Goal: Find contact information: Find contact information

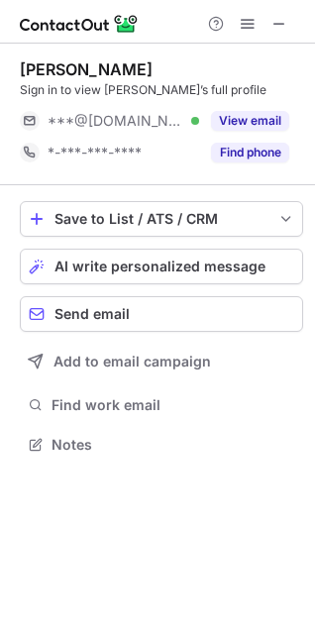
scroll to position [431, 315]
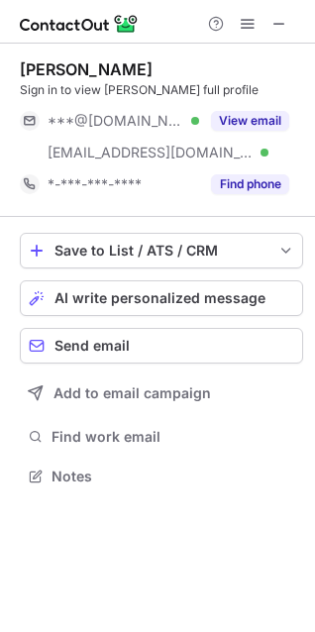
scroll to position [463, 315]
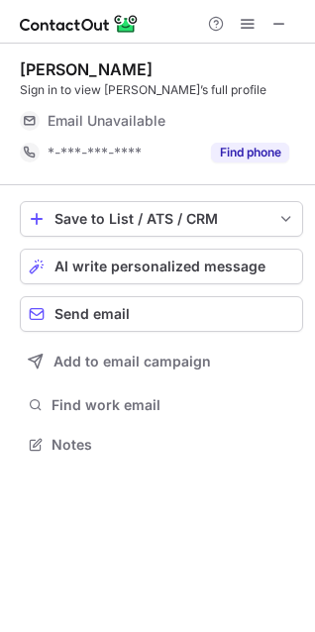
scroll to position [431, 315]
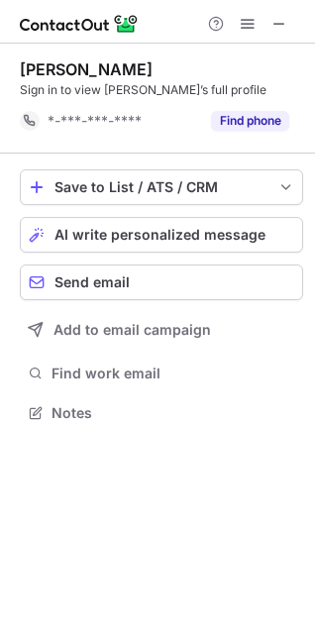
scroll to position [400, 315]
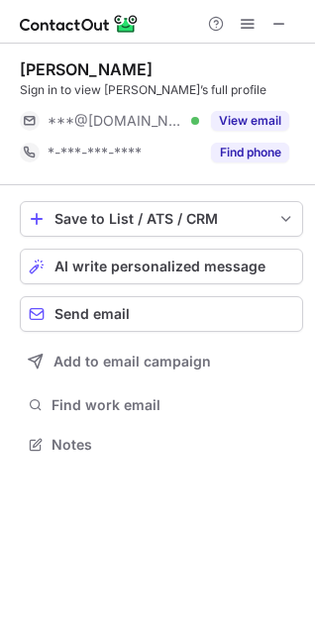
scroll to position [431, 315]
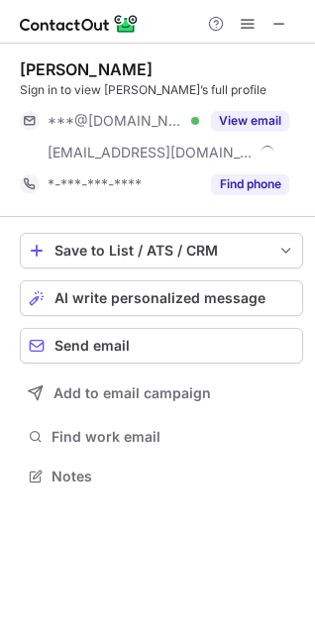
scroll to position [463, 315]
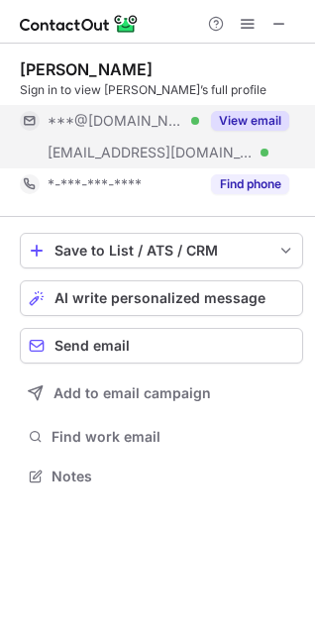
click at [247, 123] on button "View email" at bounding box center [250, 121] width 78 height 20
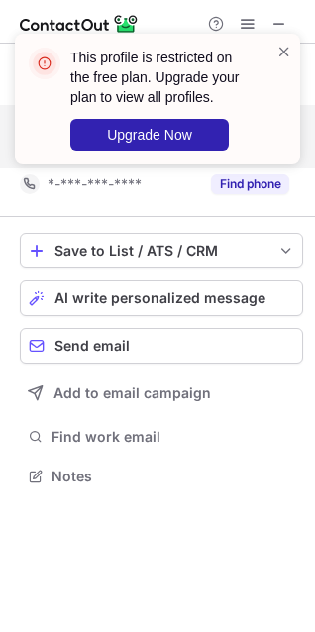
click at [276, 57] on div "This profile is restricted on the free plan. Upgrade your plan to view all prof…" at bounding box center [150, 99] width 254 height 115
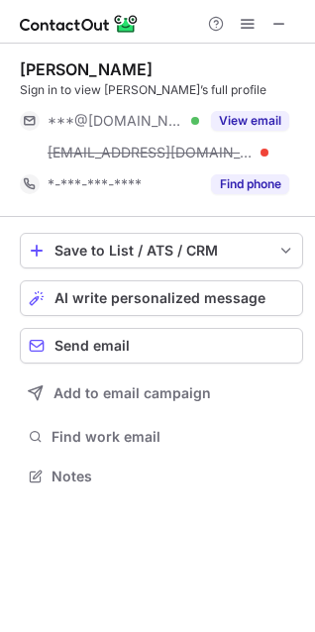
scroll to position [463, 315]
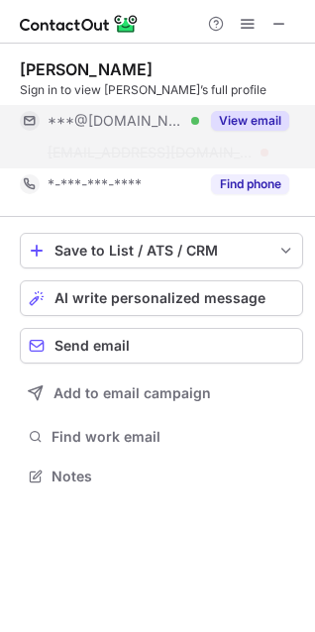
click at [234, 125] on button "View email" at bounding box center [250, 121] width 78 height 20
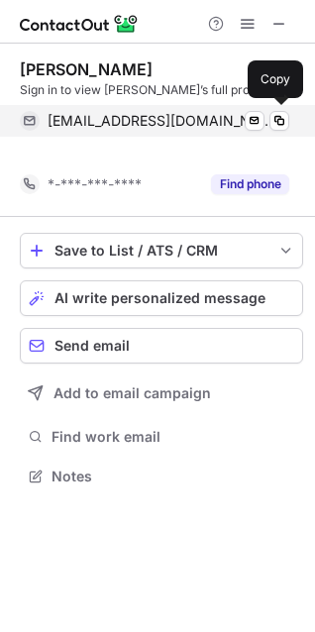
scroll to position [431, 315]
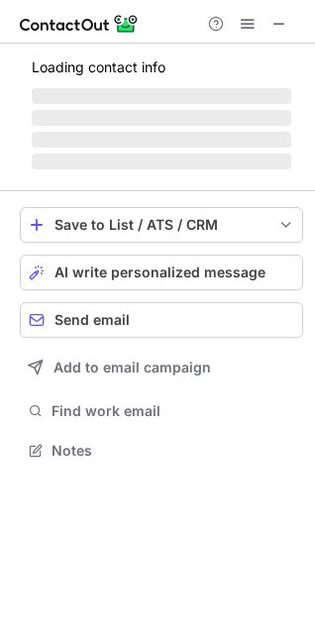
scroll to position [431, 315]
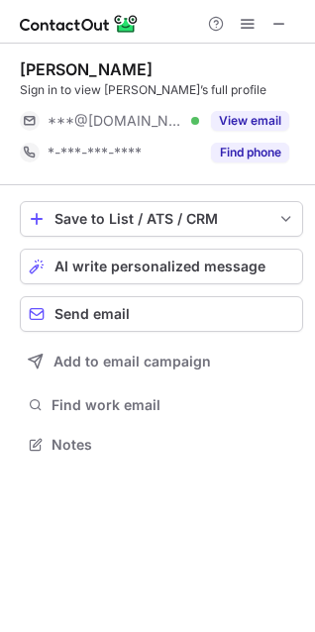
scroll to position [431, 315]
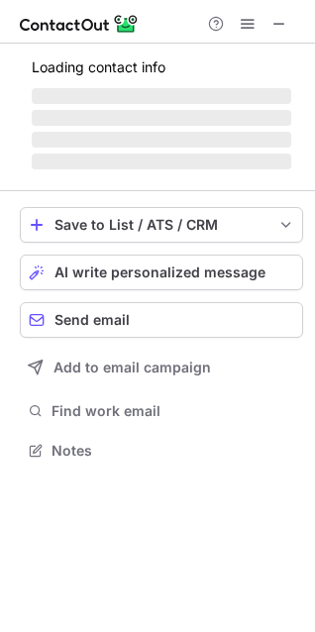
scroll to position [431, 315]
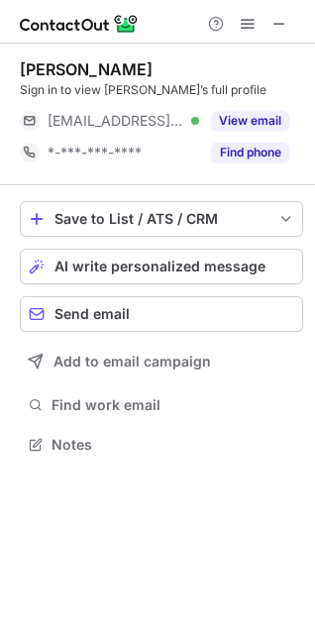
scroll to position [431, 315]
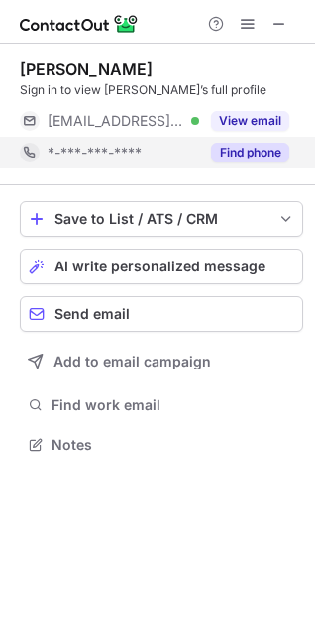
click at [241, 156] on button "Find phone" at bounding box center [250, 153] width 78 height 20
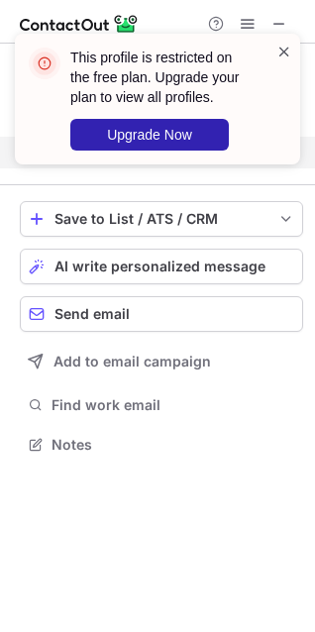
click at [282, 52] on span at bounding box center [285, 52] width 16 height 20
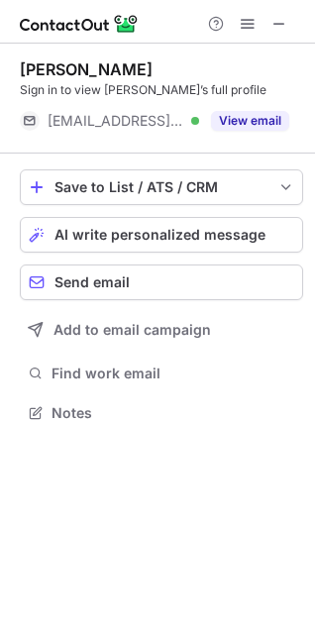
scroll to position [400, 315]
click at [228, 116] on div "This profile is restricted on the free plan. Upgrade your plan to view all prof…" at bounding box center [157, 316] width 315 height 632
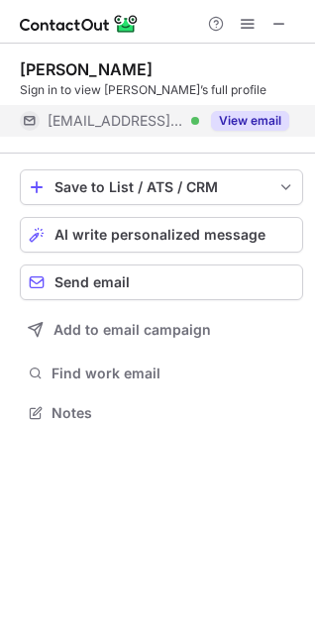
click at [235, 115] on button "View email" at bounding box center [250, 121] width 78 height 20
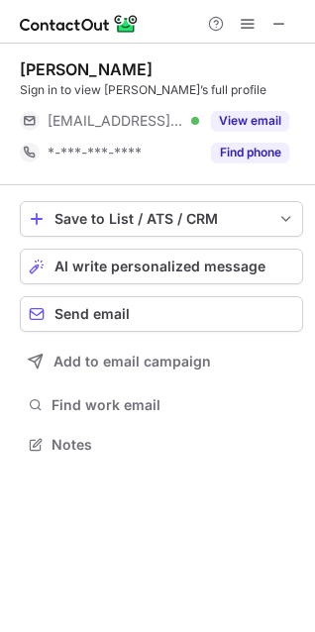
scroll to position [431, 315]
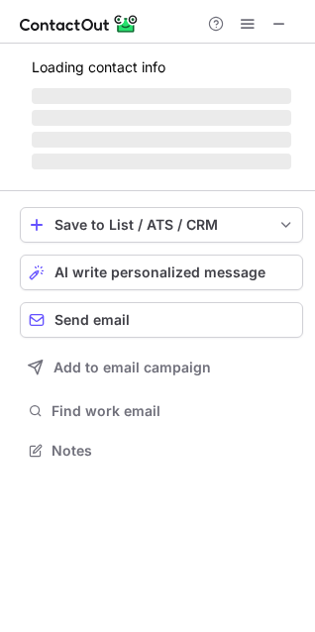
scroll to position [463, 315]
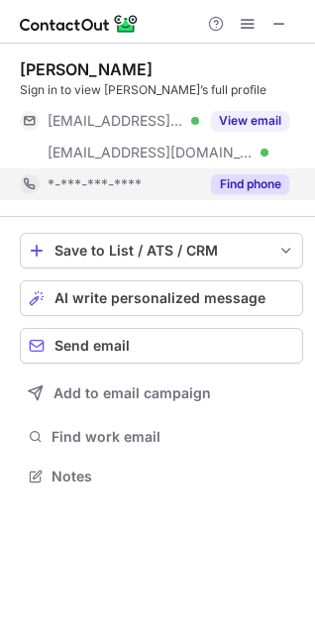
click at [252, 187] on button "Find phone" at bounding box center [250, 184] width 78 height 20
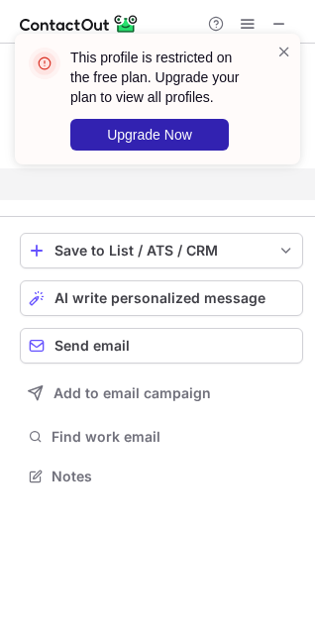
scroll to position [431, 315]
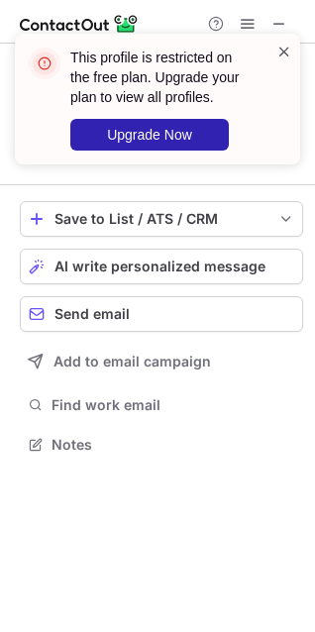
click at [284, 48] on span at bounding box center [285, 52] width 16 height 20
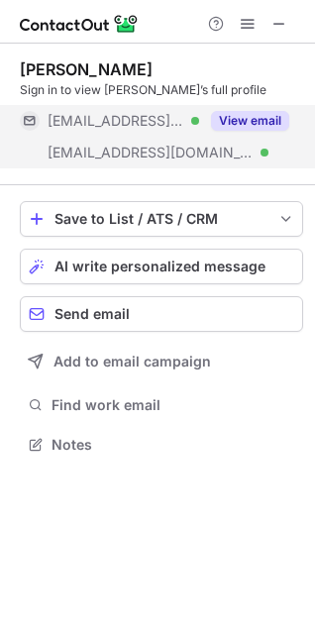
click at [129, 121] on span "***@rediffmail.com" at bounding box center [116, 121] width 137 height 18
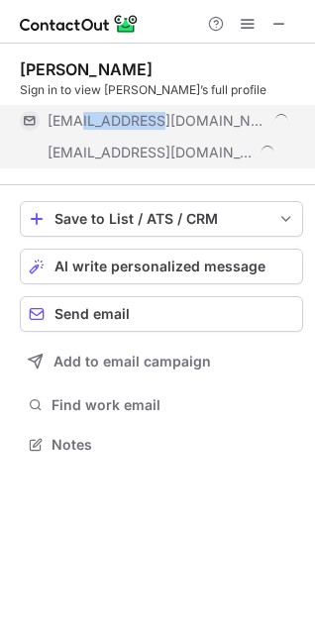
click at [129, 121] on span "***@rediffmail.com" at bounding box center [158, 121] width 220 height 18
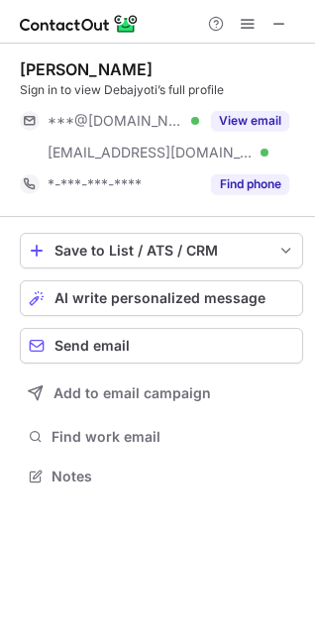
scroll to position [463, 315]
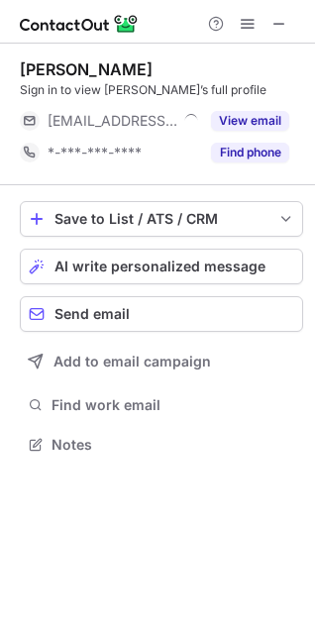
scroll to position [431, 315]
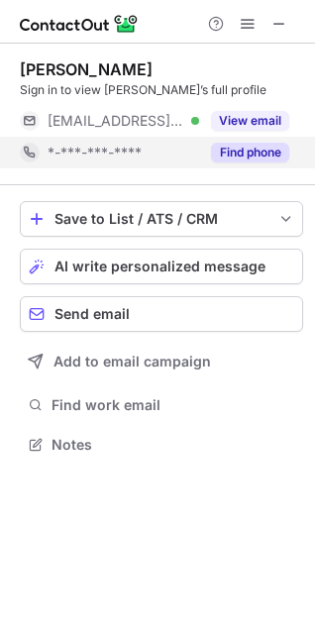
click at [214, 157] on button "Find phone" at bounding box center [250, 153] width 78 height 20
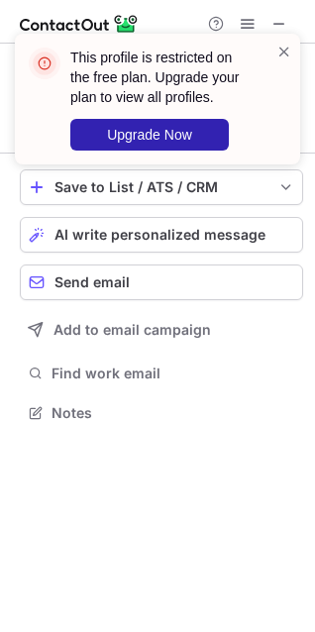
scroll to position [400, 315]
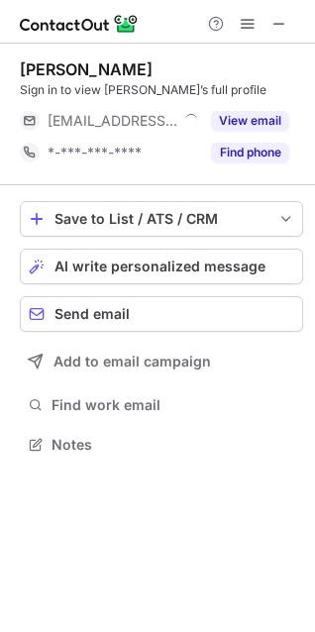
scroll to position [431, 315]
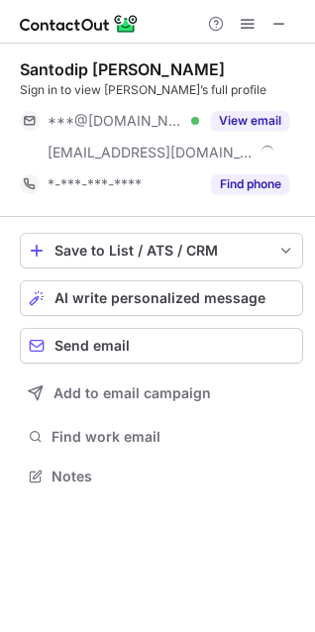
scroll to position [463, 315]
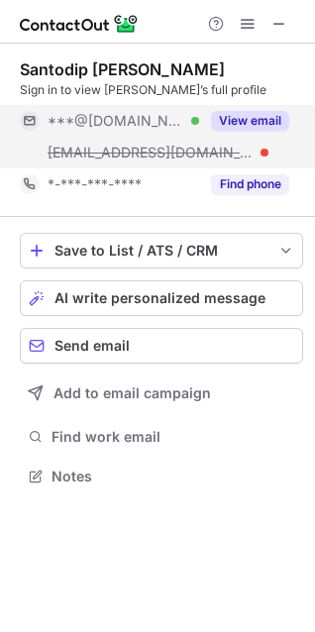
click at [227, 115] on button "View email" at bounding box center [250, 121] width 78 height 20
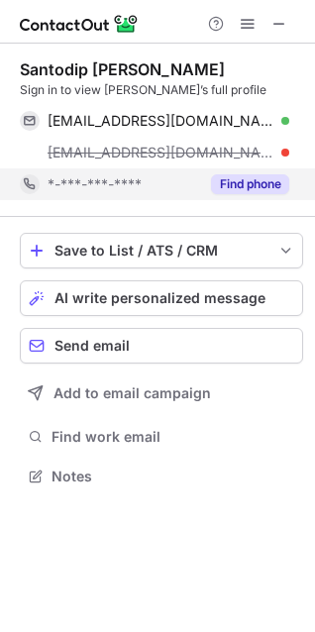
click at [232, 174] on button "Find phone" at bounding box center [250, 184] width 78 height 20
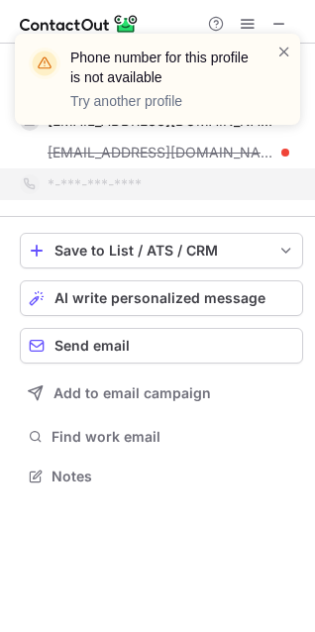
click at [294, 44] on div "Phone number for this profile is not available Try another profile" at bounding box center [158, 79] width 286 height 91
click at [291, 57] on div "Phone number for this profile is not available Try another profile" at bounding box center [158, 79] width 286 height 91
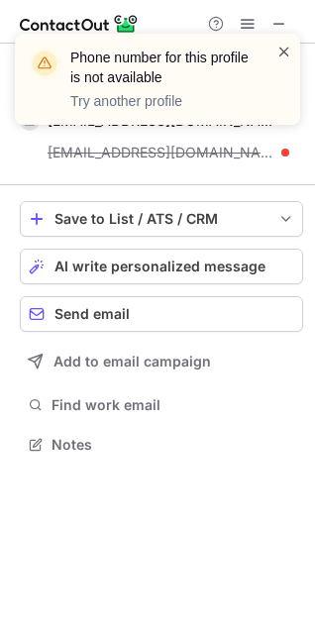
click at [287, 58] on span at bounding box center [285, 52] width 16 height 20
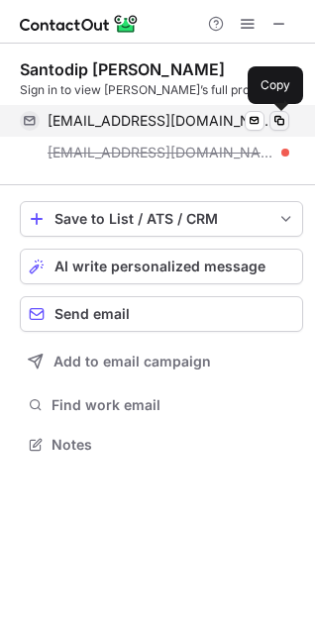
click at [272, 114] on span at bounding box center [280, 121] width 16 height 16
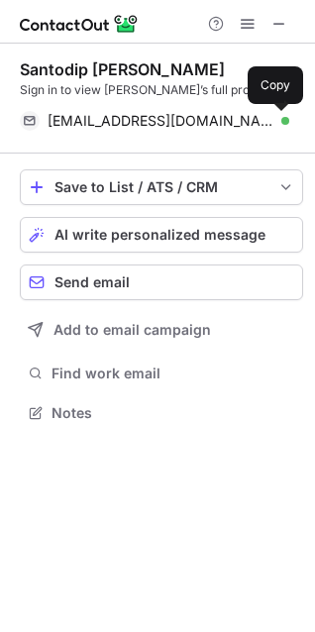
scroll to position [400, 315]
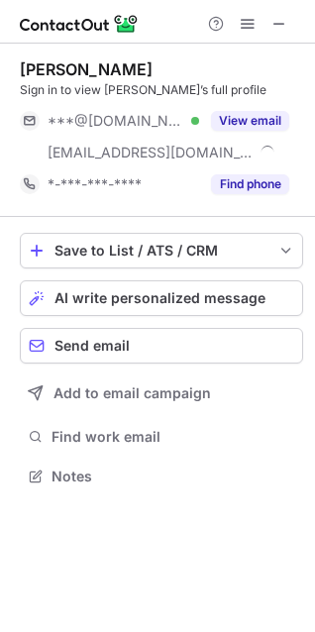
scroll to position [463, 315]
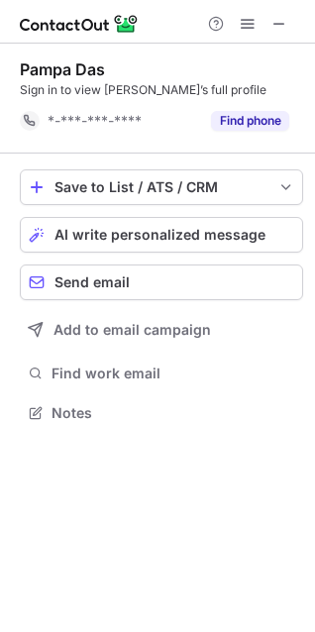
scroll to position [400, 315]
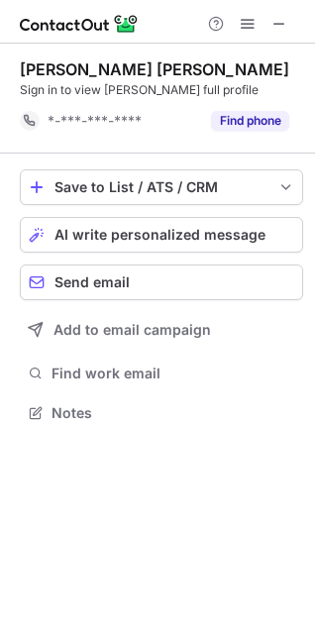
scroll to position [400, 315]
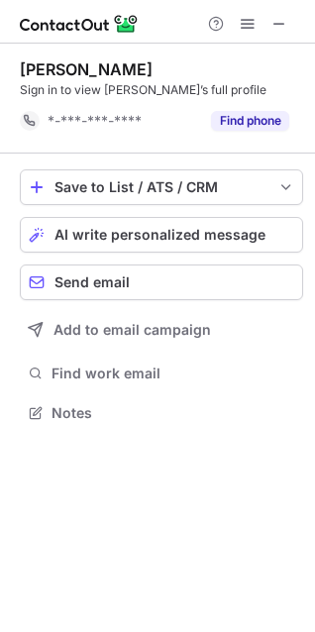
scroll to position [400, 315]
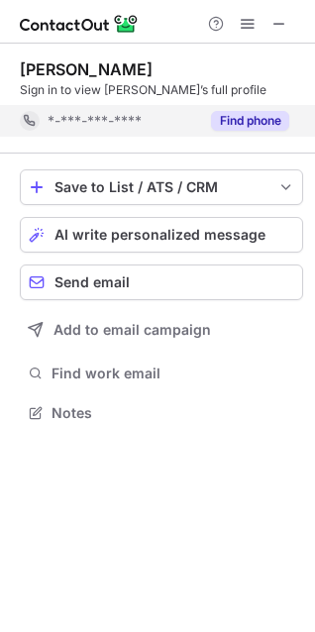
click at [287, 128] on button "Find phone" at bounding box center [250, 121] width 78 height 20
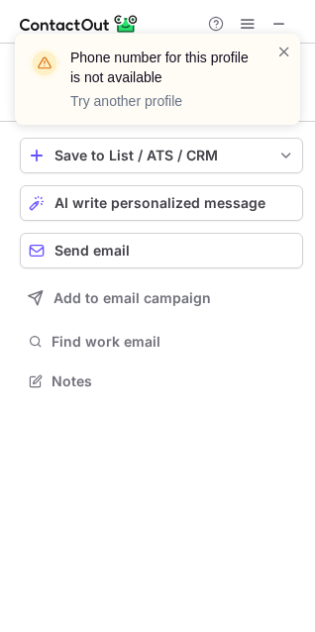
scroll to position [368, 315]
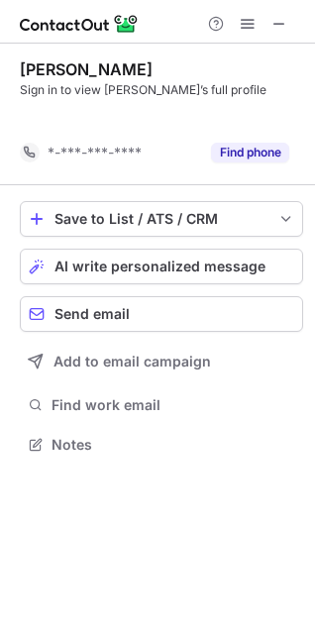
scroll to position [400, 315]
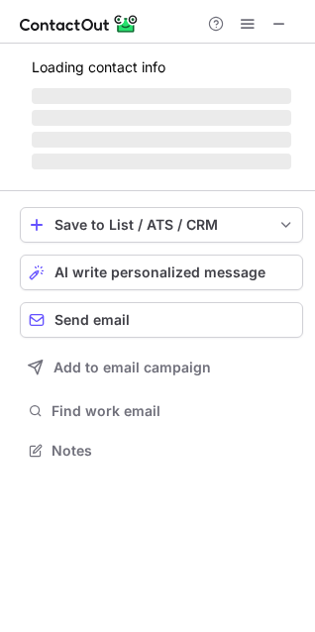
scroll to position [431, 315]
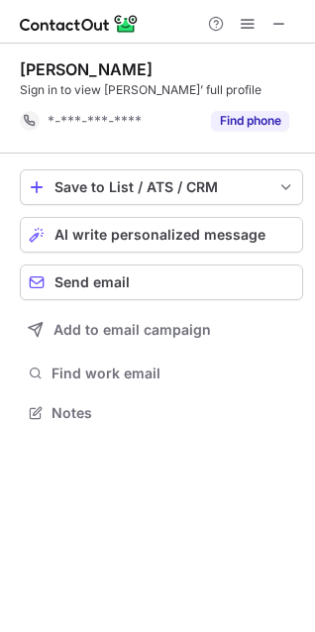
scroll to position [400, 315]
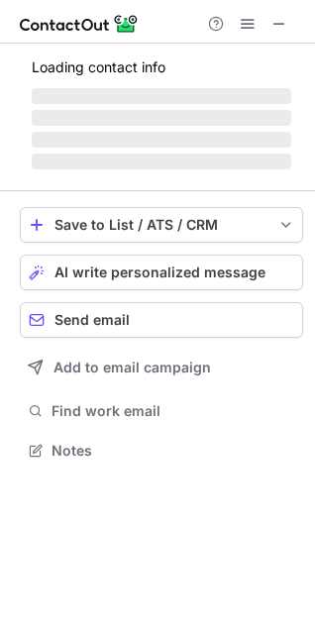
scroll to position [463, 315]
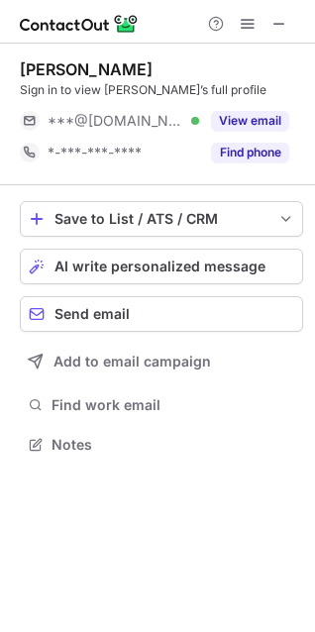
scroll to position [431, 315]
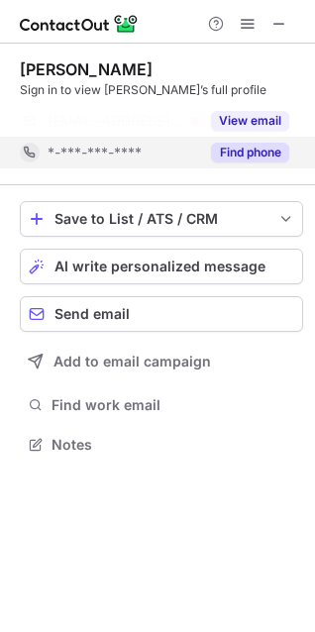
click at [226, 147] on button "Find phone" at bounding box center [250, 153] width 78 height 20
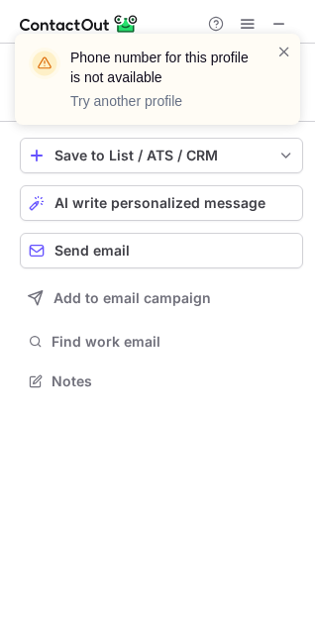
scroll to position [368, 315]
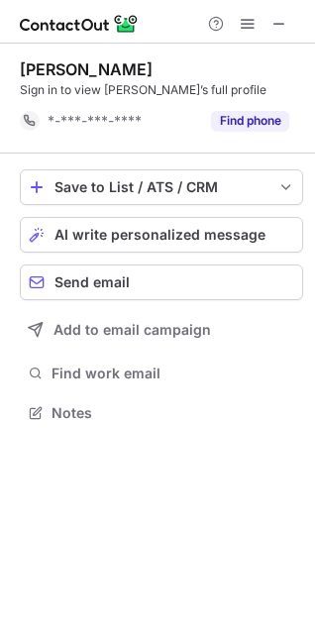
scroll to position [400, 315]
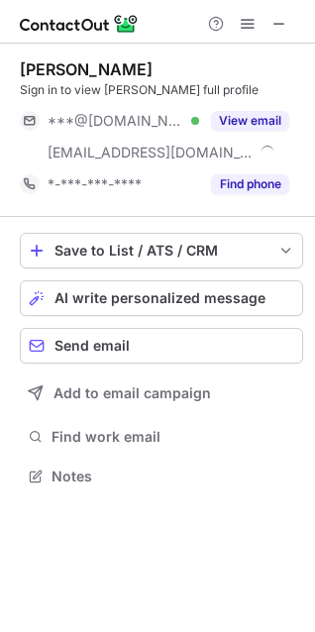
scroll to position [463, 315]
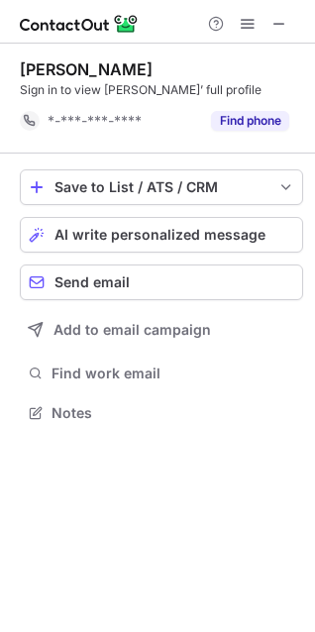
scroll to position [400, 315]
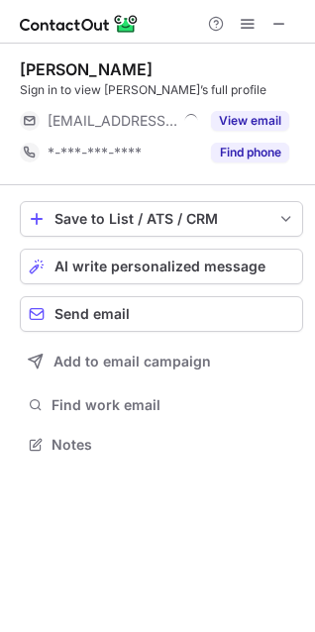
scroll to position [431, 315]
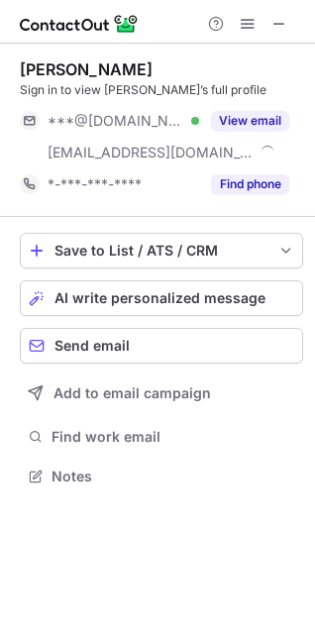
scroll to position [463, 315]
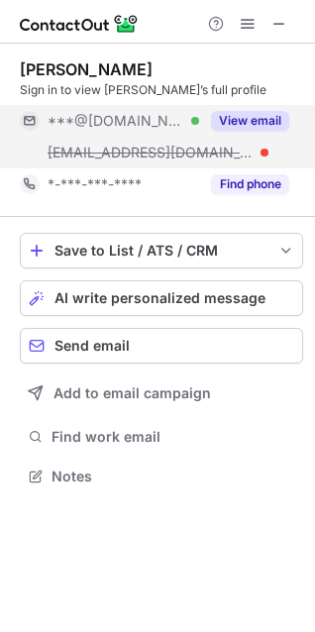
click at [287, 123] on div "***@gmail.com Verified ***@outlookindia.com View email" at bounding box center [162, 136] width 284 height 63
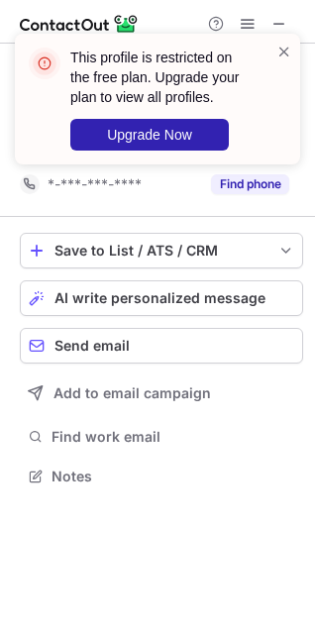
scroll to position [431, 315]
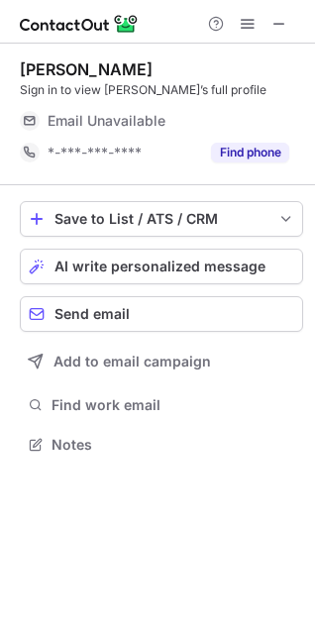
scroll to position [431, 315]
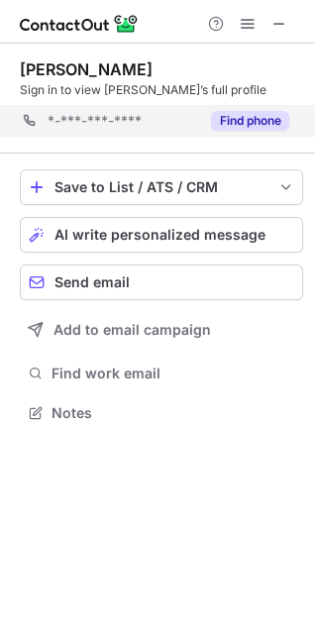
scroll to position [400, 315]
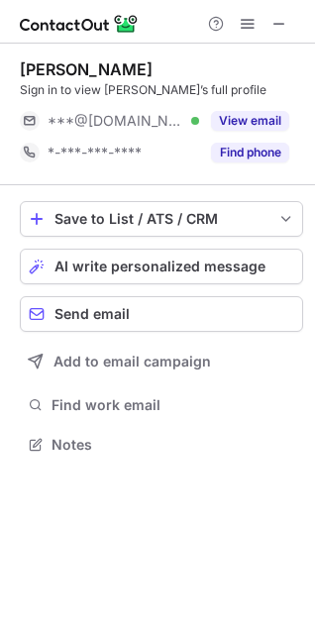
scroll to position [431, 315]
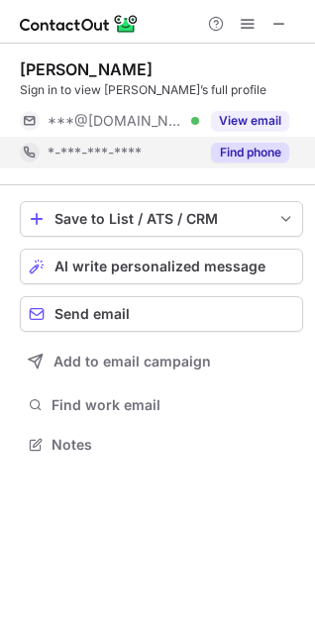
click at [266, 149] on button "Find phone" at bounding box center [250, 153] width 78 height 20
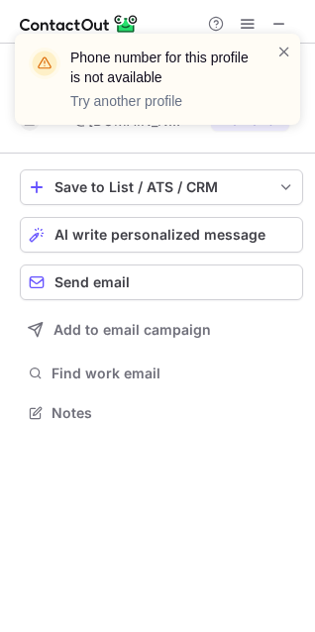
scroll to position [400, 315]
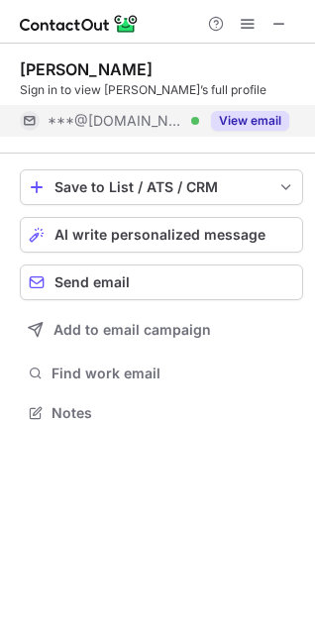
click at [262, 121] on button "View email" at bounding box center [250, 121] width 78 height 20
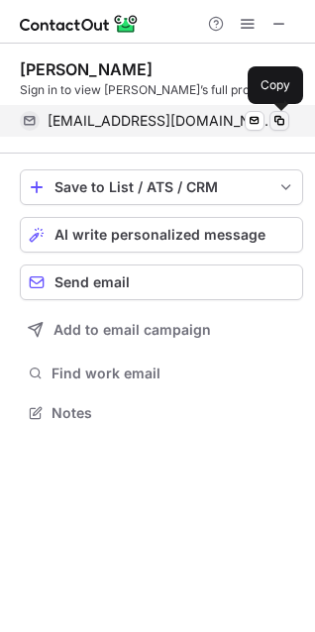
click at [278, 121] on span at bounding box center [280, 121] width 16 height 16
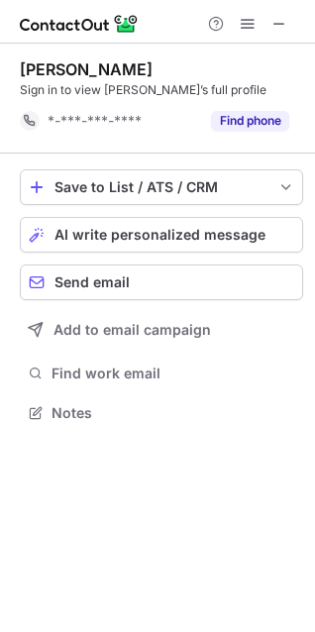
scroll to position [400, 315]
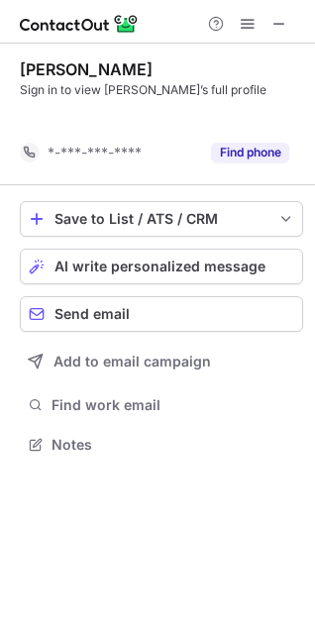
scroll to position [400, 315]
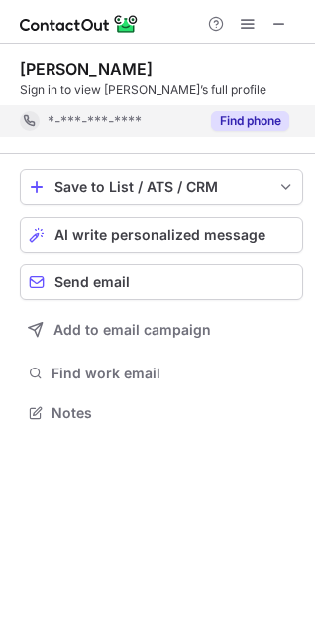
click at [264, 128] on button "Find phone" at bounding box center [250, 121] width 78 height 20
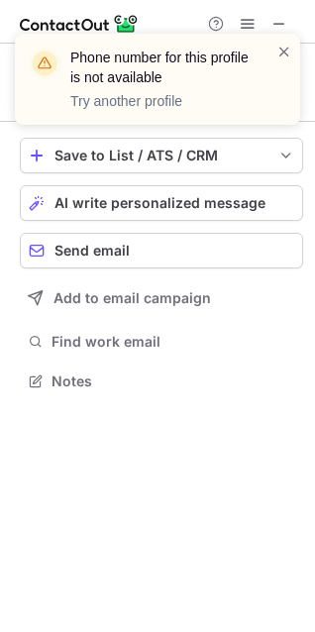
scroll to position [368, 315]
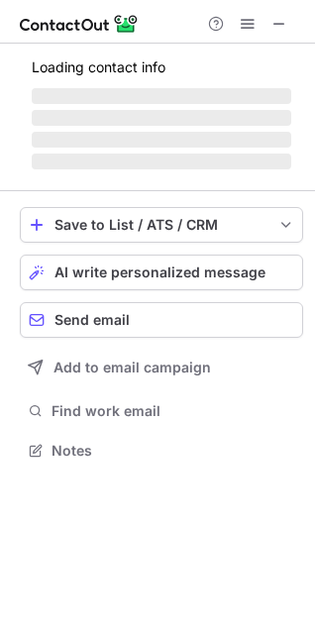
scroll to position [431, 315]
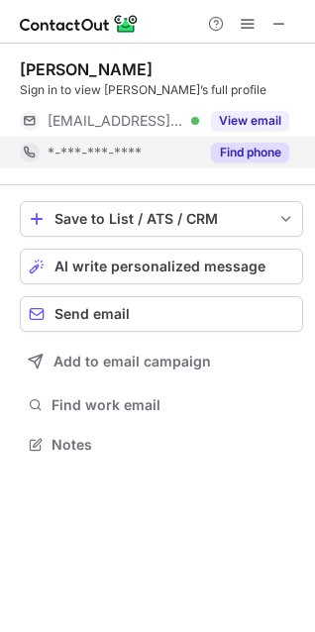
click at [248, 149] on button "Find phone" at bounding box center [250, 153] width 78 height 20
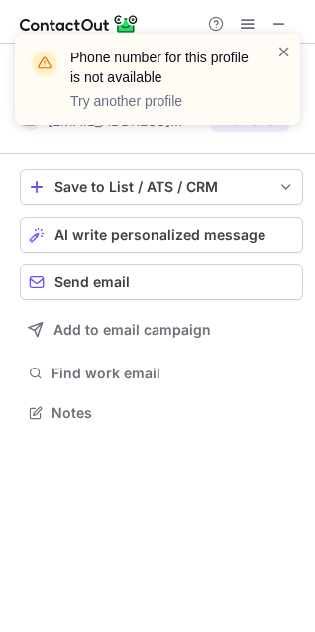
scroll to position [400, 315]
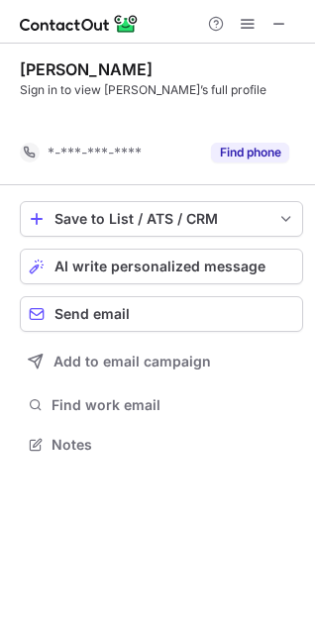
scroll to position [400, 315]
